Goal: Information Seeking & Learning: Learn about a topic

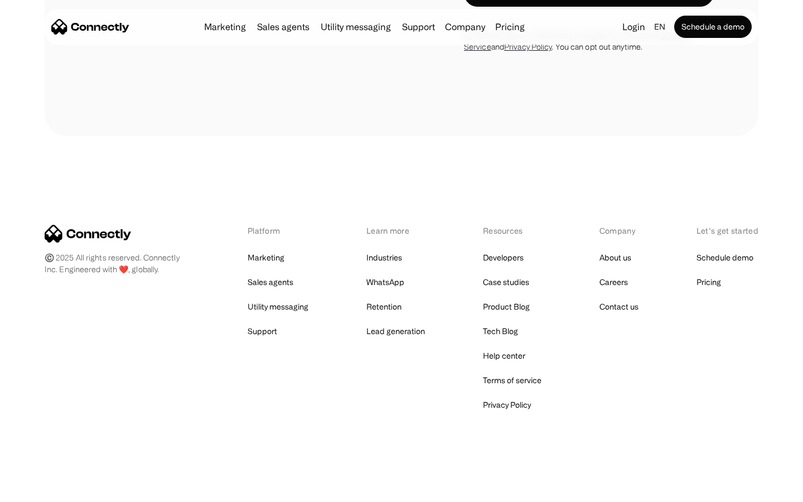
scroll to position [3161, 0]
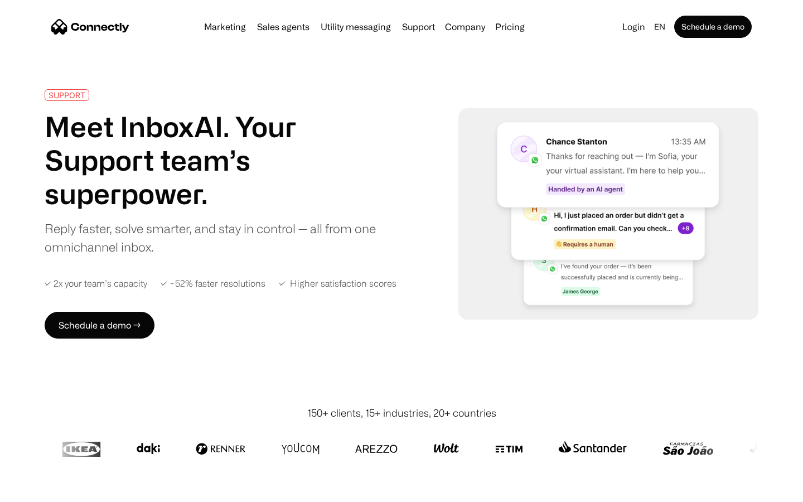
scroll to position [4376, 0]
